Goal: Entertainment & Leisure: Consume media (video, audio)

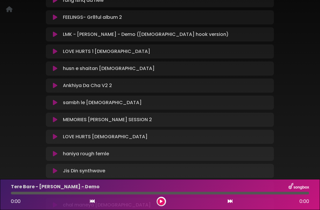
scroll to position [139, 0]
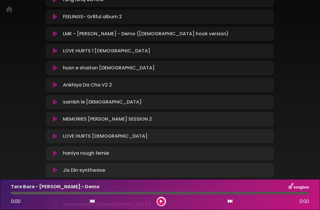
click at [54, 99] on icon at bounding box center [55, 102] width 4 height 6
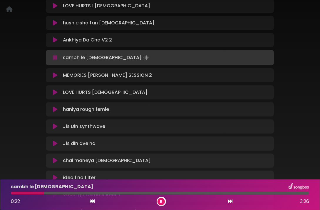
scroll to position [185, 0]
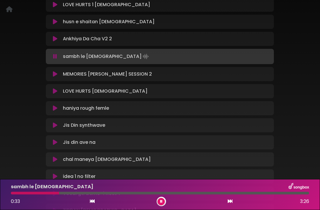
click at [55, 105] on icon at bounding box center [55, 108] width 4 height 6
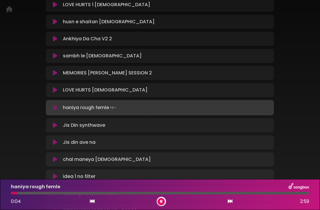
click at [55, 105] on icon at bounding box center [55, 108] width 4 height 6
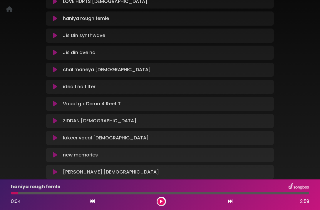
scroll to position [277, 0]
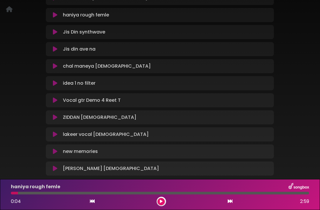
click at [55, 114] on icon at bounding box center [55, 117] width 4 height 6
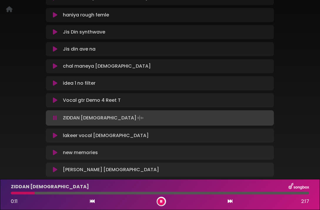
click at [56, 115] on icon at bounding box center [55, 118] width 4 height 6
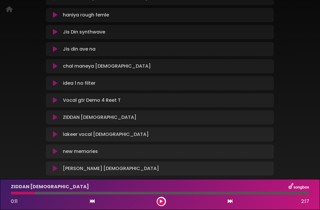
click at [55, 97] on icon at bounding box center [55, 100] width 4 height 6
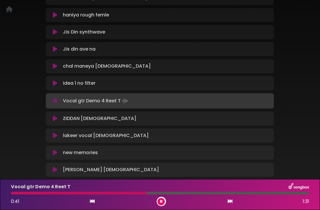
click at [55, 98] on icon at bounding box center [55, 101] width 4 height 6
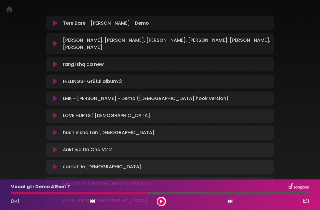
scroll to position [76, 0]
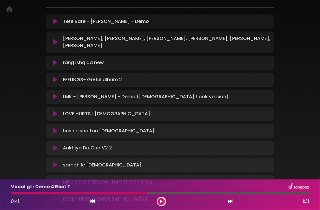
click at [54, 77] on icon at bounding box center [55, 80] width 4 height 6
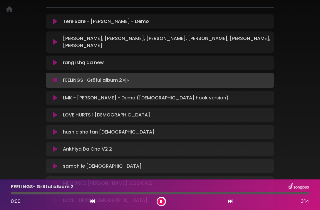
click at [49, 192] on div at bounding box center [160, 193] width 299 height 3
click at [13, 194] on div at bounding box center [30, 193] width 39 height 3
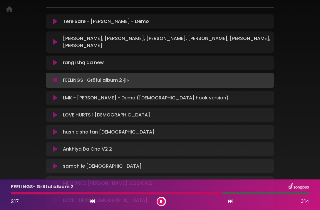
click at [54, 77] on icon at bounding box center [55, 80] width 4 height 6
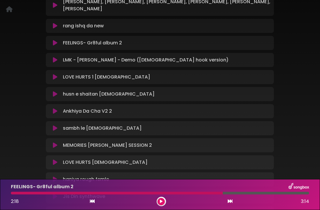
scroll to position [113, 0]
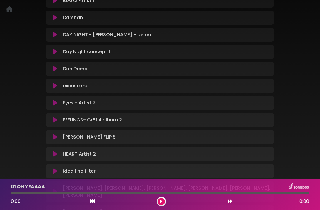
scroll to position [149, 0]
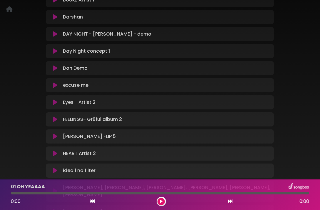
click at [54, 86] on icon at bounding box center [55, 85] width 4 height 6
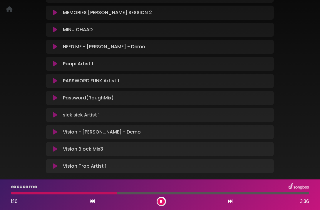
scroll to position [401, 0]
click at [161, 200] on icon at bounding box center [161, 202] width 2 height 4
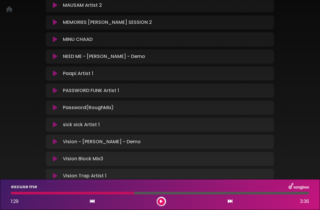
scroll to position [389, 0]
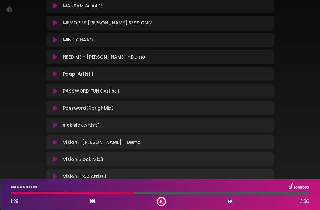
click at [54, 105] on icon at bounding box center [55, 108] width 4 height 6
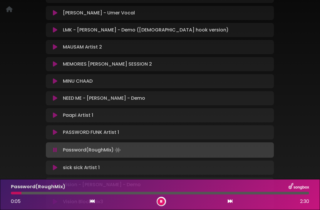
scroll to position [357, 0]
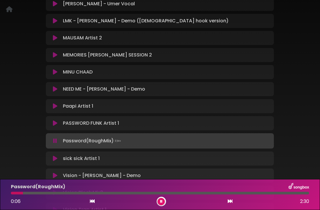
click at [55, 138] on icon at bounding box center [55, 141] width 4 height 6
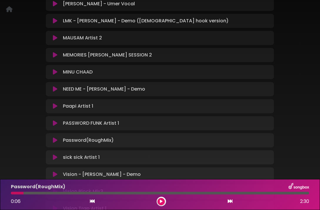
click at [56, 154] on icon at bounding box center [55, 157] width 4 height 6
click at [54, 154] on icon at bounding box center [55, 157] width 4 height 6
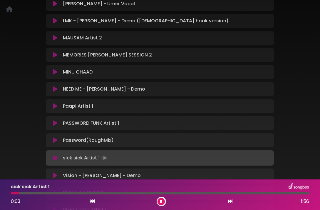
click at [54, 155] on icon at bounding box center [55, 158] width 4 height 6
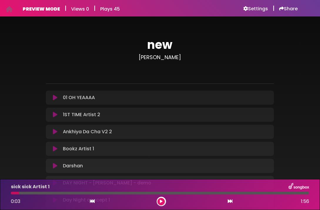
scroll to position [0, 0]
